Goal: Task Accomplishment & Management: Manage account settings

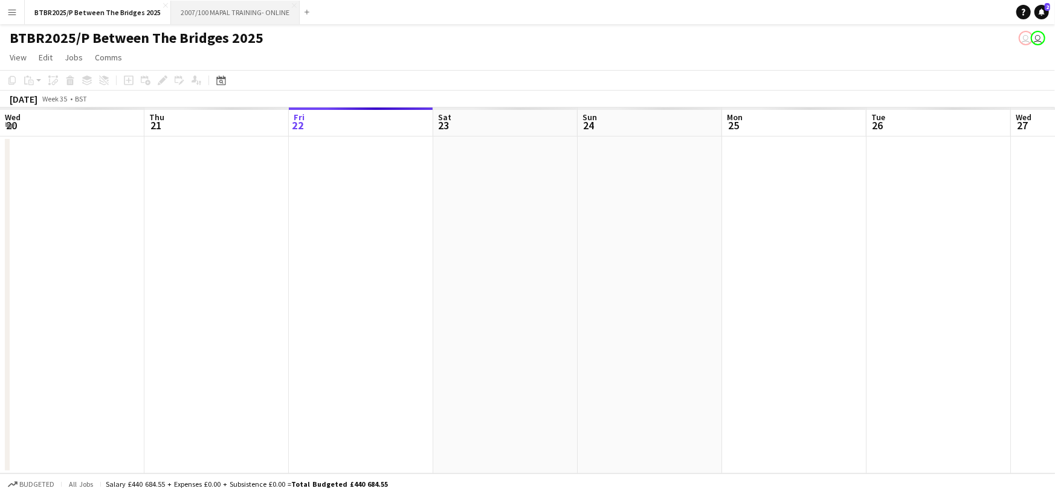
scroll to position [0, 289]
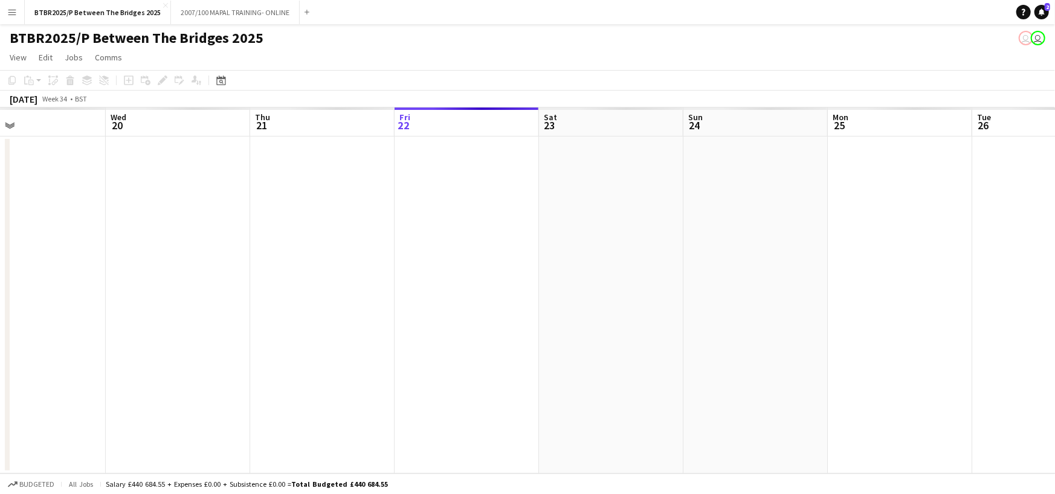
drag, startPoint x: 451, startPoint y: 117, endPoint x: 844, endPoint y: 131, distance: 394.1
click at [844, 131] on app-calendar-viewport "Sun 17 Mon 18 Tue 19 Wed 20 Thu 21 Fri 22 Sat 23 Sun 24 Mon 25 Tue 26 Wed 27 Th…" at bounding box center [527, 291] width 1055 height 366
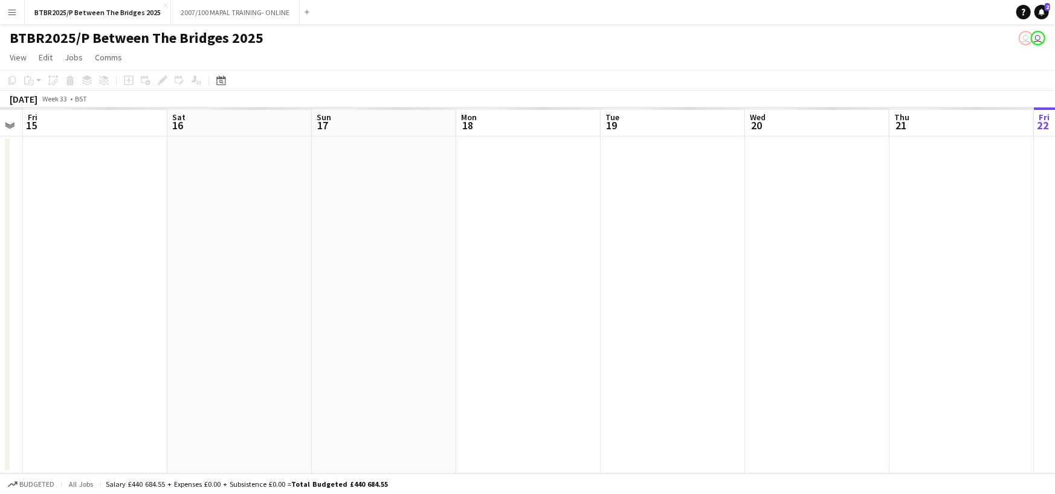
drag, startPoint x: 245, startPoint y: 144, endPoint x: 885, endPoint y: 202, distance: 642.8
click at [885, 202] on app-calendar-viewport "Wed 13 Thu 14 Fri 15 Sat 16 Sun 17 Mon 18 Tue 19 Wed 20 Thu 21 Fri 22 Sat 23 Su…" at bounding box center [527, 291] width 1055 height 366
drag, startPoint x: 327, startPoint y: 240, endPoint x: 855, endPoint y: 258, distance: 528.2
click at [855, 258] on app-calendar-viewport "Sat 9 Sun 10 Mon 11 Tue 12 Wed 13 Thu 14 Fri 15 Sat 16 Sun 17 Mon 18 Tue 19 Wed…" at bounding box center [527, 291] width 1055 height 366
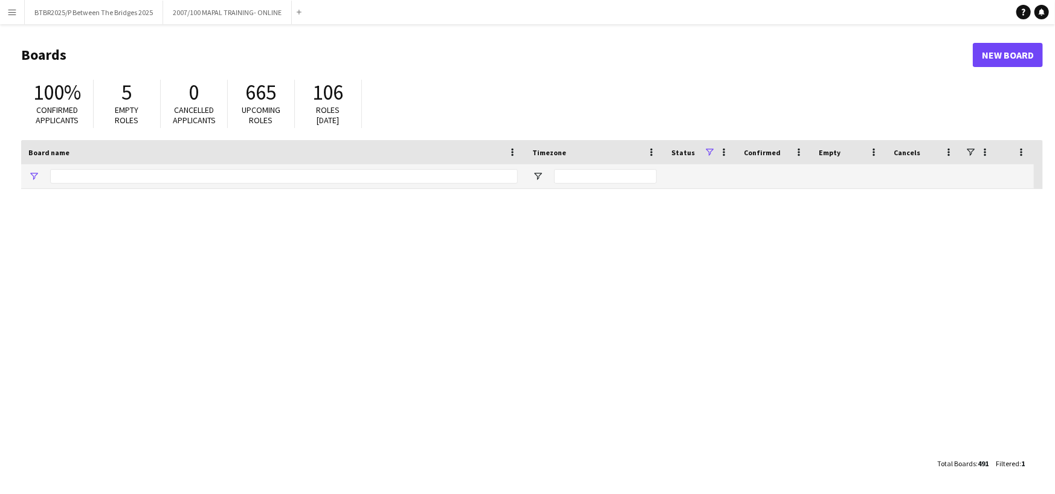
type input "*****"
click at [89, 10] on button "BTBR2025/P Between The Bridges 2025 Close" at bounding box center [94, 13] width 138 height 24
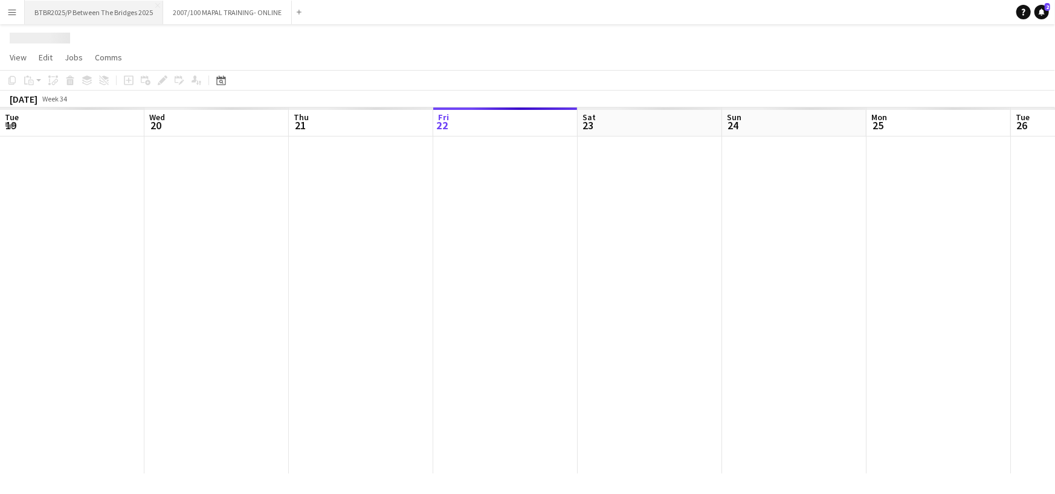
scroll to position [0, 289]
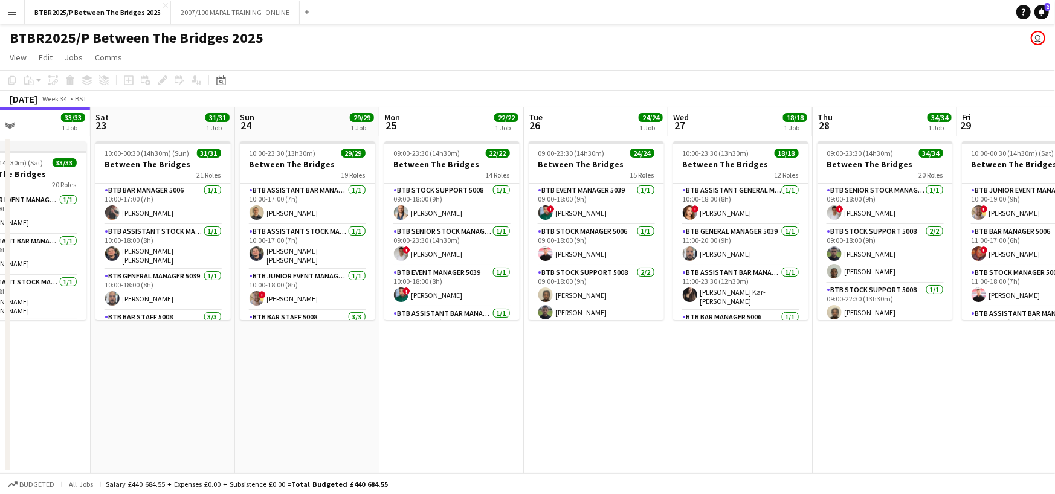
drag, startPoint x: 786, startPoint y: 116, endPoint x: 587, endPoint y: 150, distance: 202.9
click at [587, 150] on app-calendar-viewport "Tue 19 21/21 1 Job Wed 20 18/18 1 Job Thu 21 31/31 1 Job Fri 22 33/33 1 Job Sat…" at bounding box center [527, 291] width 1055 height 366
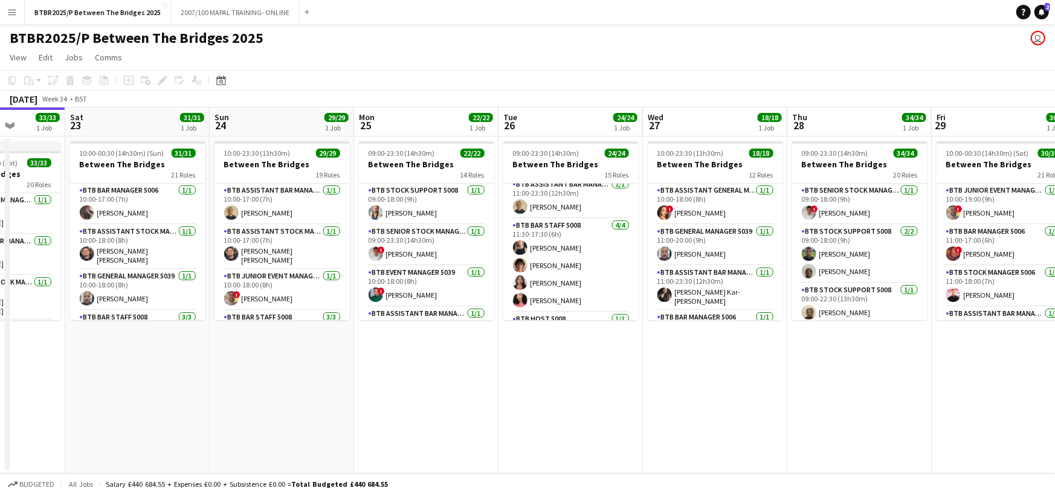
scroll to position [242, 0]
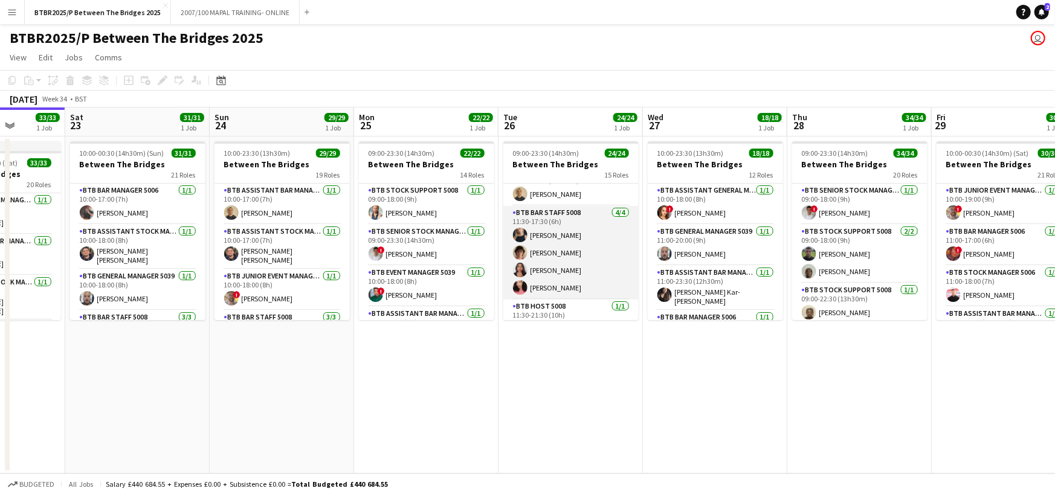
click at [583, 280] on app-card-role "BTB Bar Staff 5008 4/4 11:30-17:30 (6h) Tali Jackson Harry Urquhart Deanna Govi…" at bounding box center [570, 253] width 135 height 94
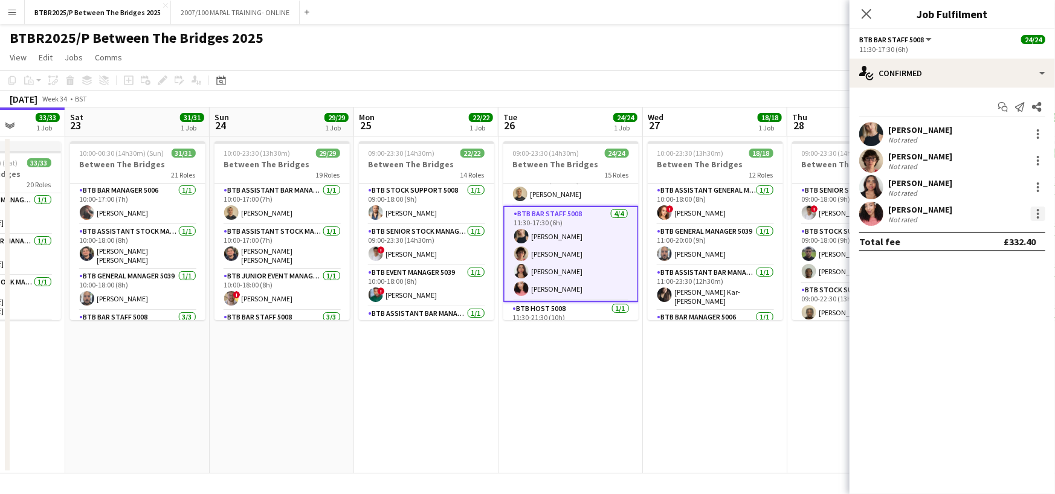
click at [1038, 210] on div at bounding box center [1037, 210] width 2 height 2
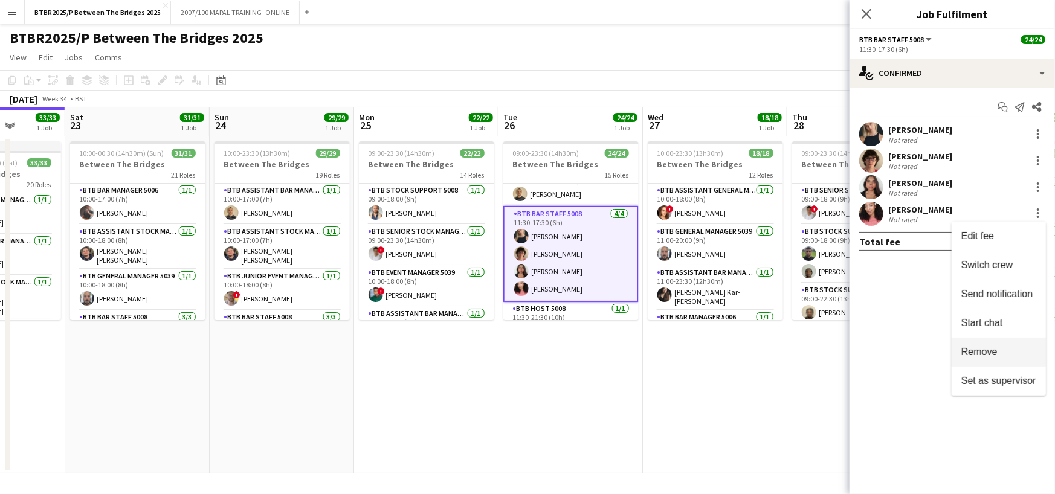
click at [992, 350] on span "Remove" at bounding box center [979, 352] width 36 height 10
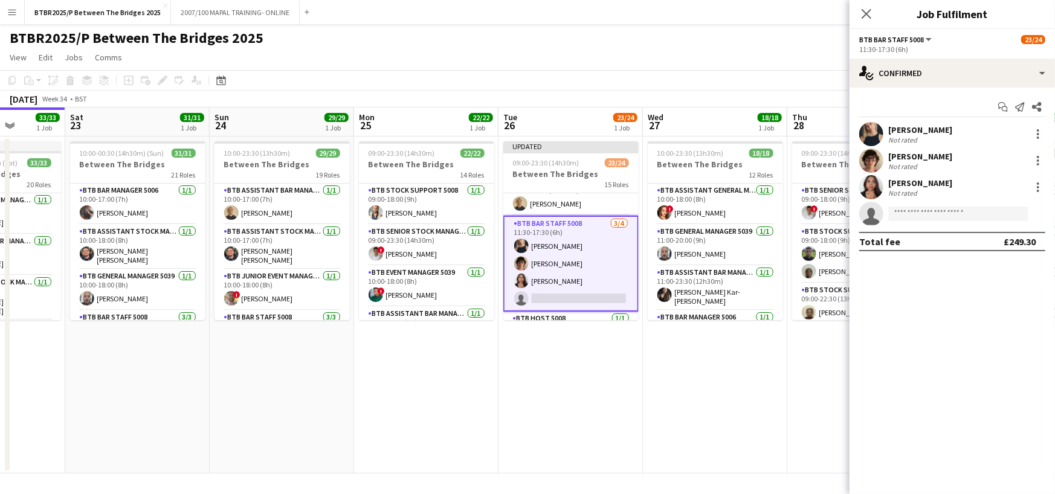
click at [932, 204] on app-invite-slot "single-neutral-actions" at bounding box center [951, 214] width 205 height 24
click at [936, 210] on input at bounding box center [958, 214] width 140 height 14
type input "***"
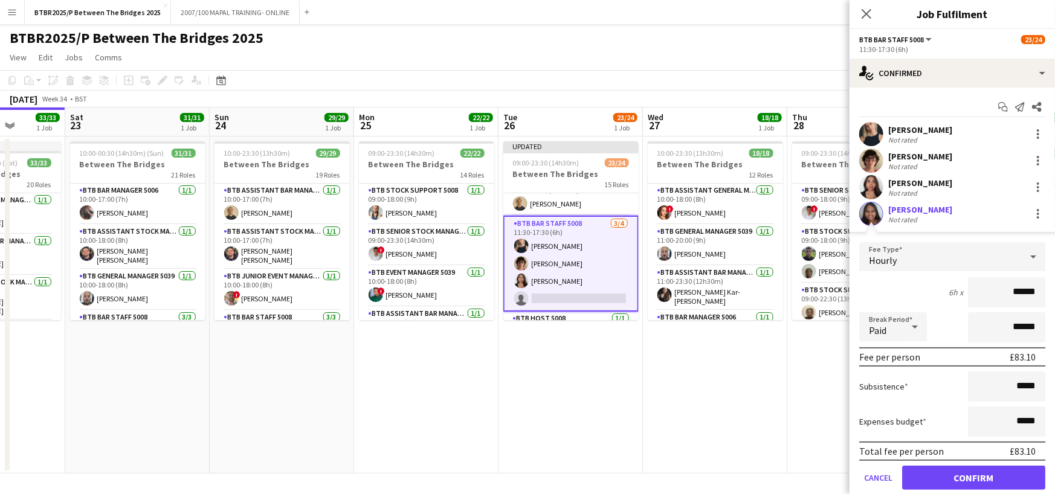
click button "Confirm" at bounding box center [973, 478] width 143 height 24
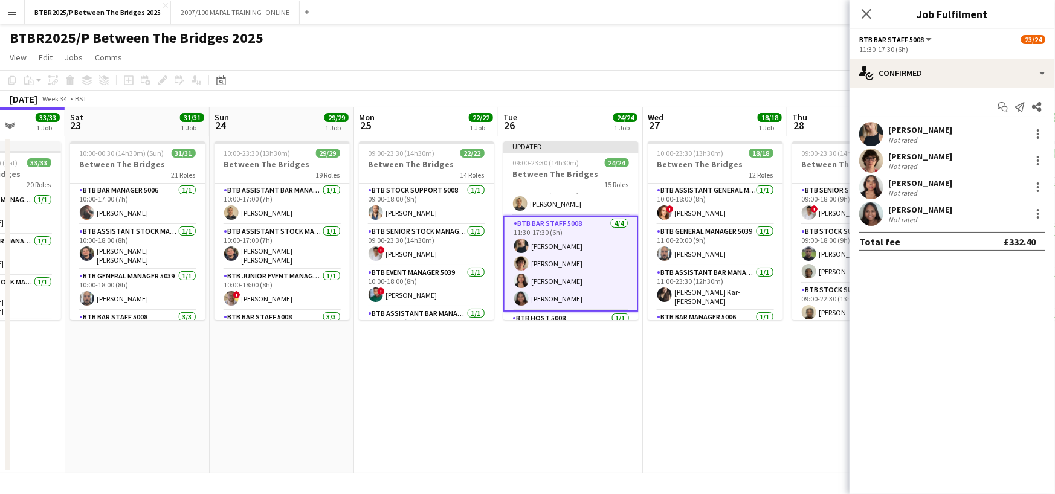
click at [795, 46] on div "BTBR2025/P Between The Bridges 2025 user" at bounding box center [527, 35] width 1055 height 23
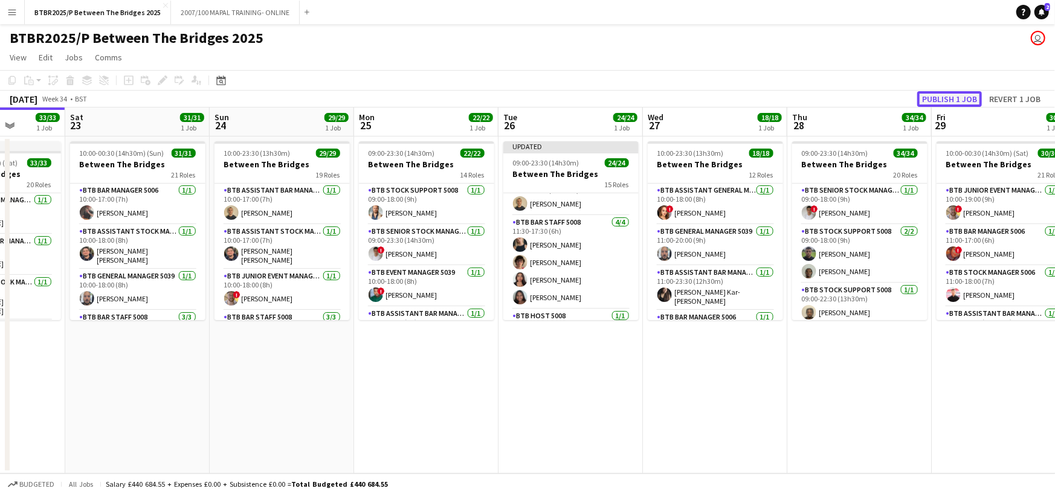
click at [943, 96] on button "Publish 1 job" at bounding box center [949, 99] width 65 height 16
